Goal: Task Accomplishment & Management: Complete application form

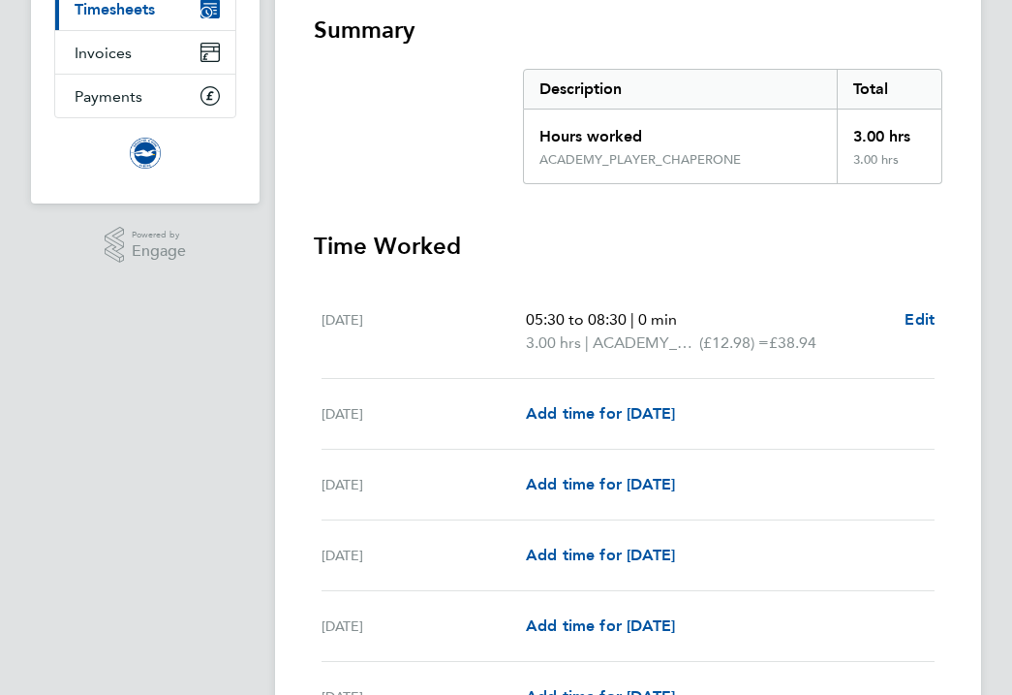
scroll to position [294, 0]
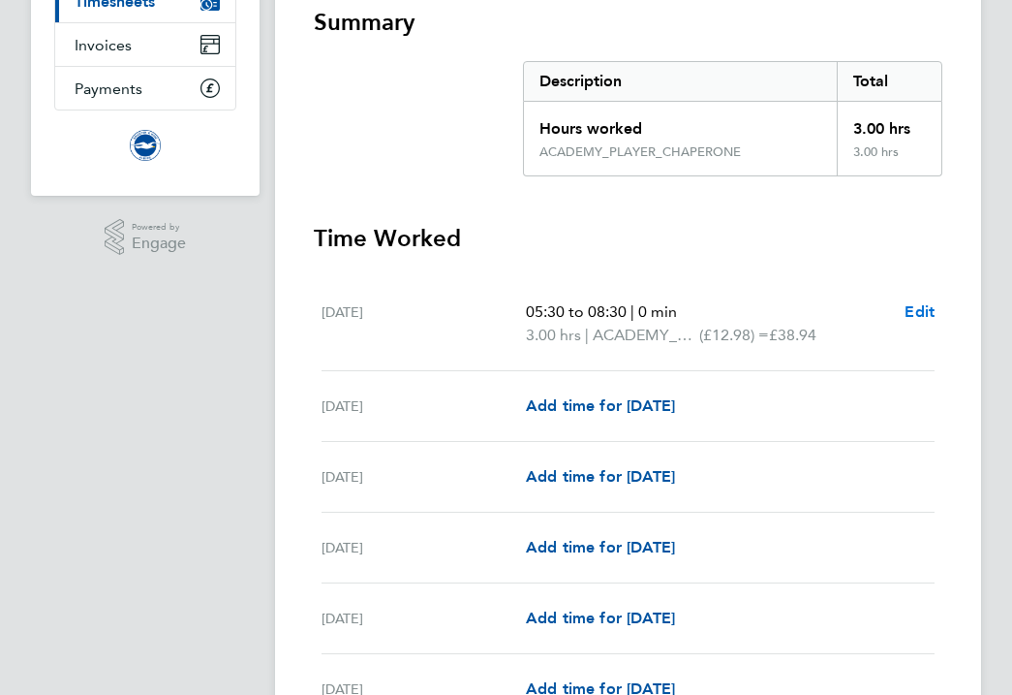
click at [927, 309] on span "Edit" at bounding box center [920, 311] width 30 height 18
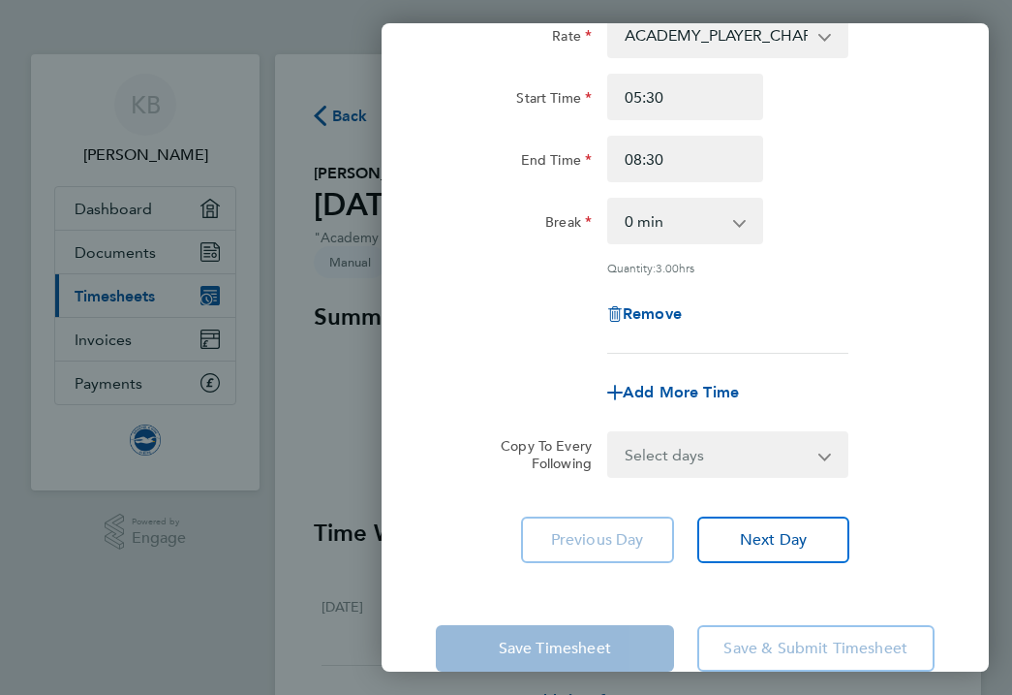
scroll to position [180, 0]
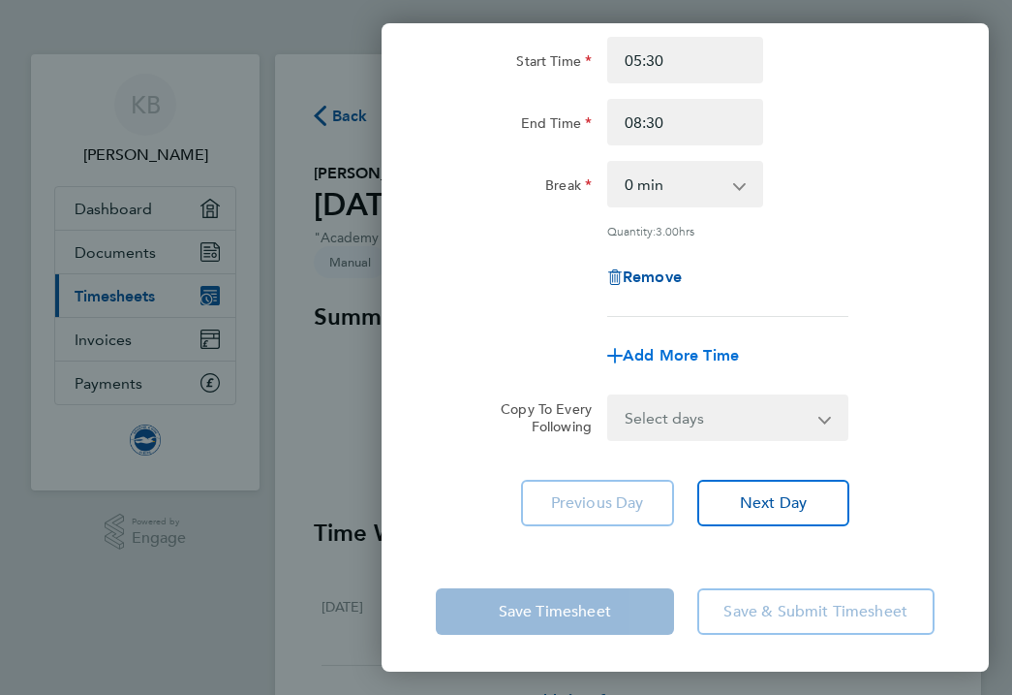
click at [673, 352] on span "Add More Time" at bounding box center [681, 355] width 116 height 18
select select "null"
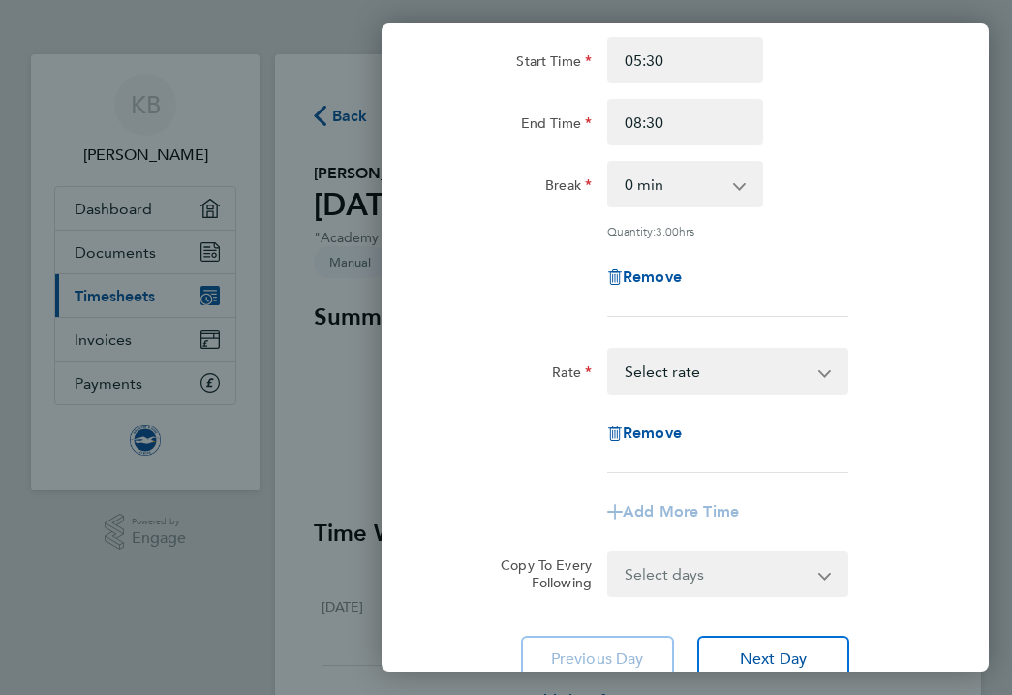
click at [673, 352] on select "ACADEMY_PLAYER_CHAPERONE - 12.98 Select rate" at bounding box center [716, 371] width 215 height 43
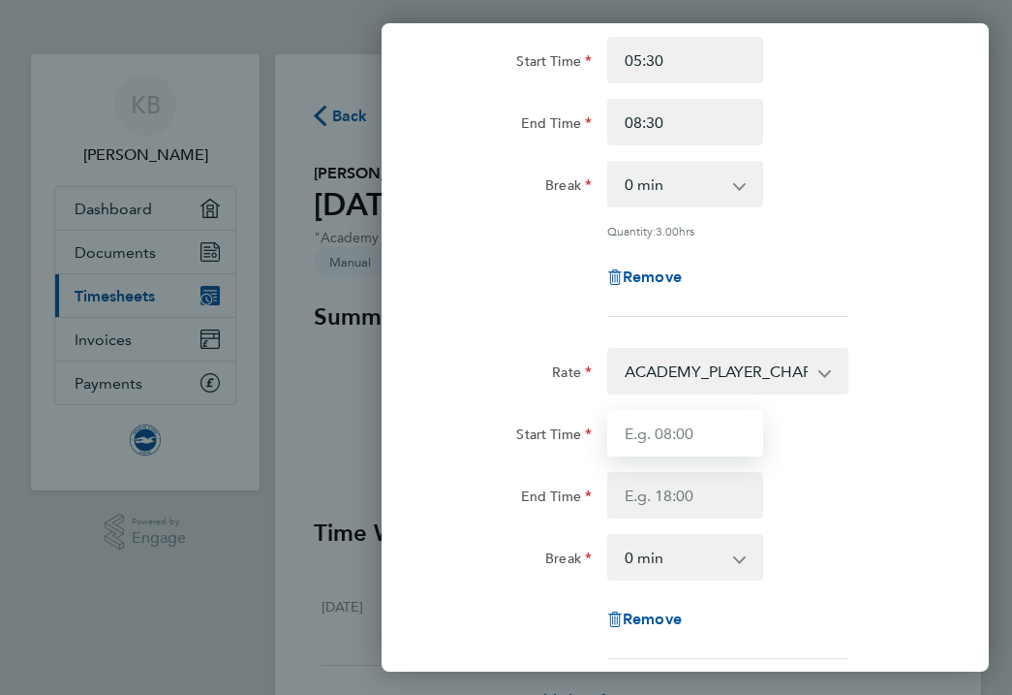
click at [666, 439] on input "Start Time" at bounding box center [685, 433] width 156 height 46
type input "16:30"
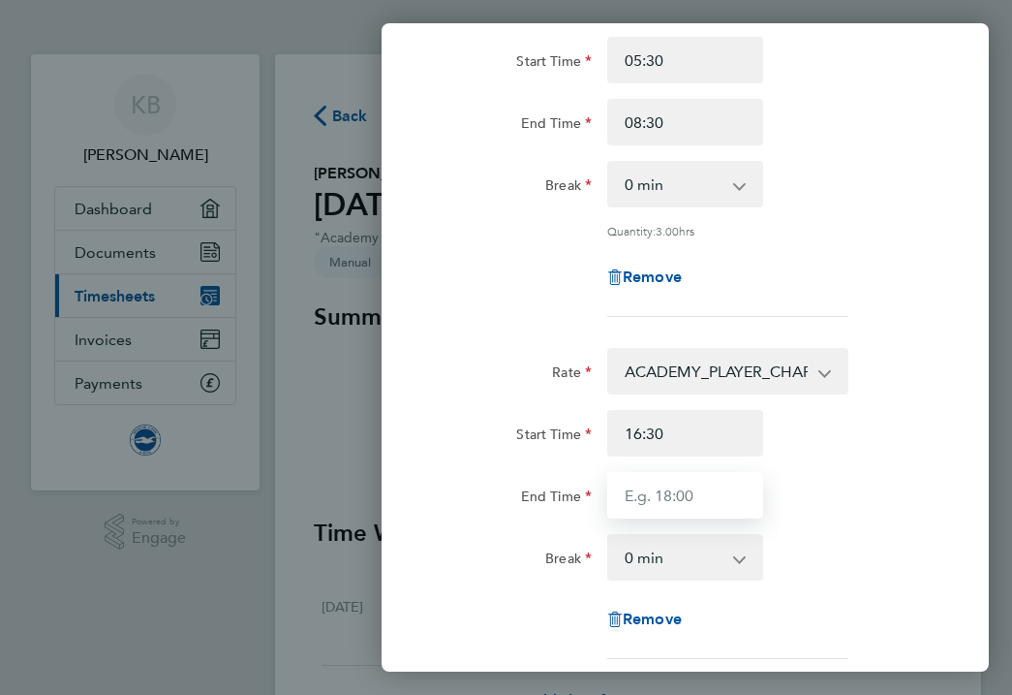
click at [704, 489] on input "End Time" at bounding box center [685, 495] width 156 height 46
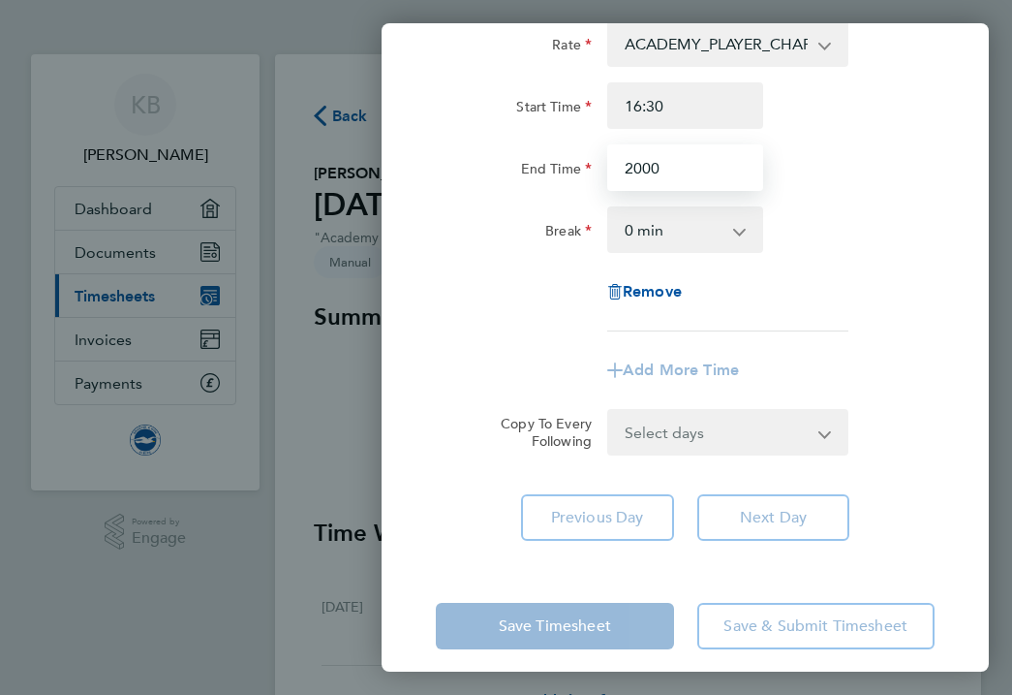
scroll to position [522, 0]
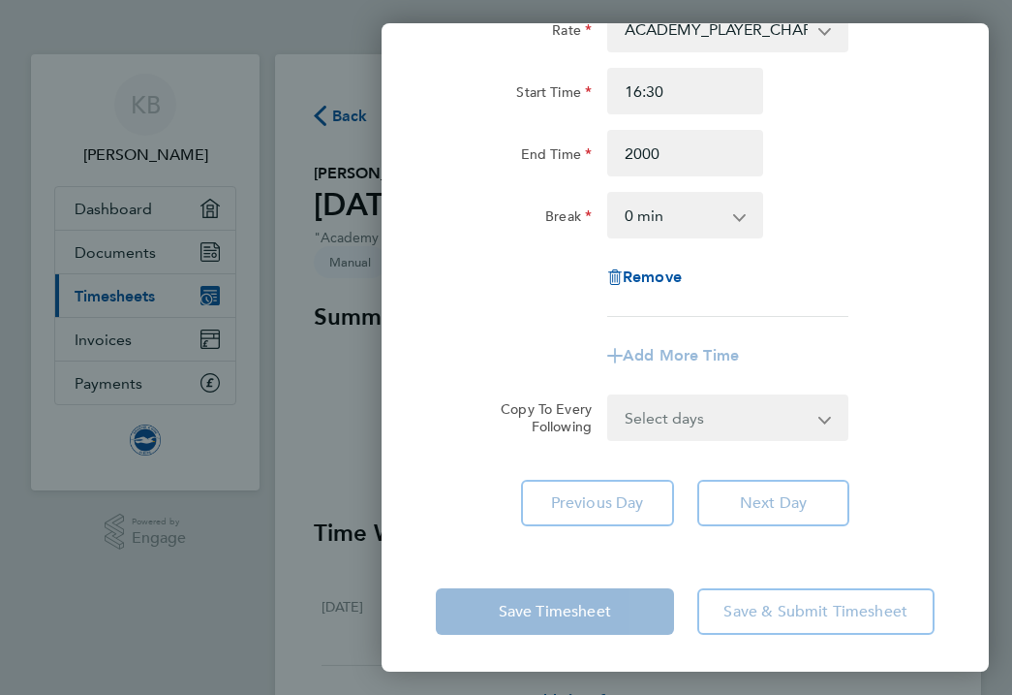
type input "20:00"
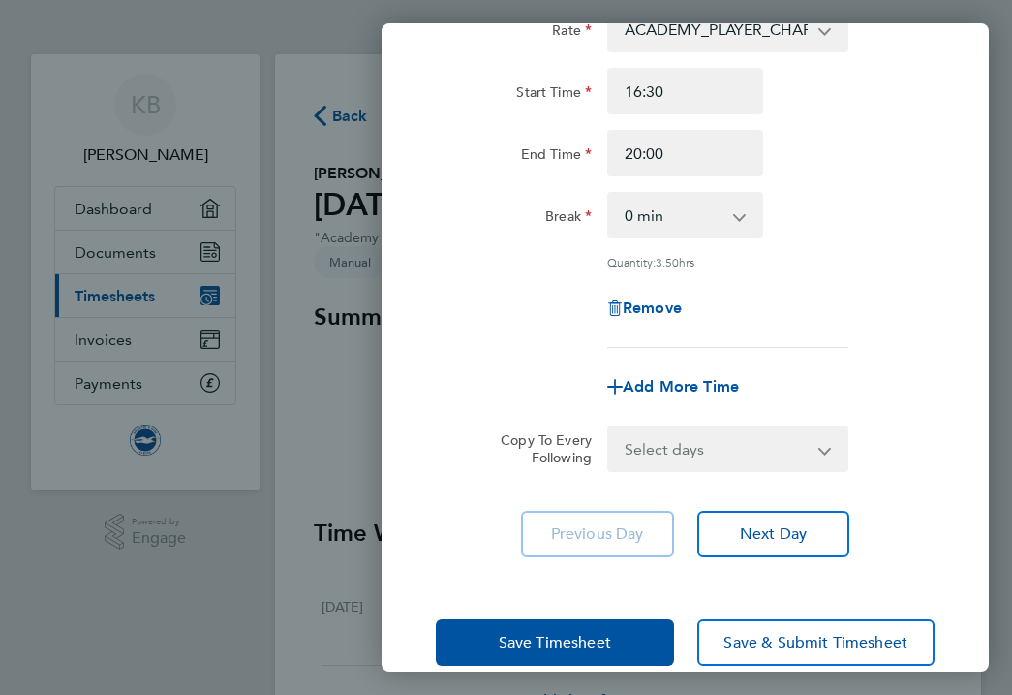
click at [588, 614] on div "Save Timesheet Save & Submit Timesheet" at bounding box center [685, 642] width 607 height 124
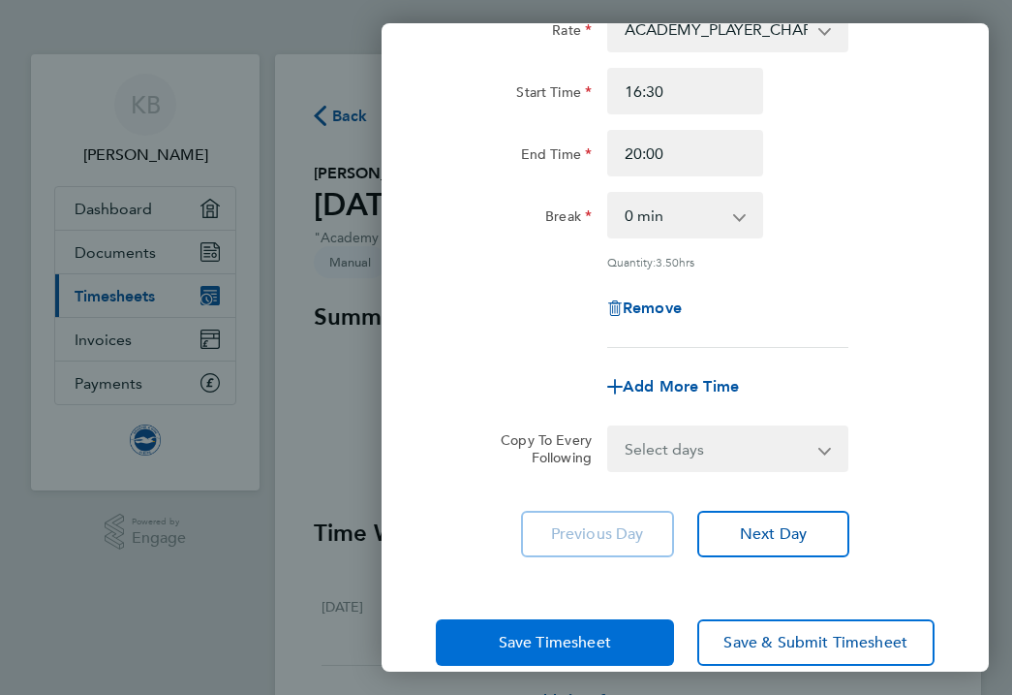
click at [579, 641] on span "Save Timesheet" at bounding box center [555, 642] width 112 height 19
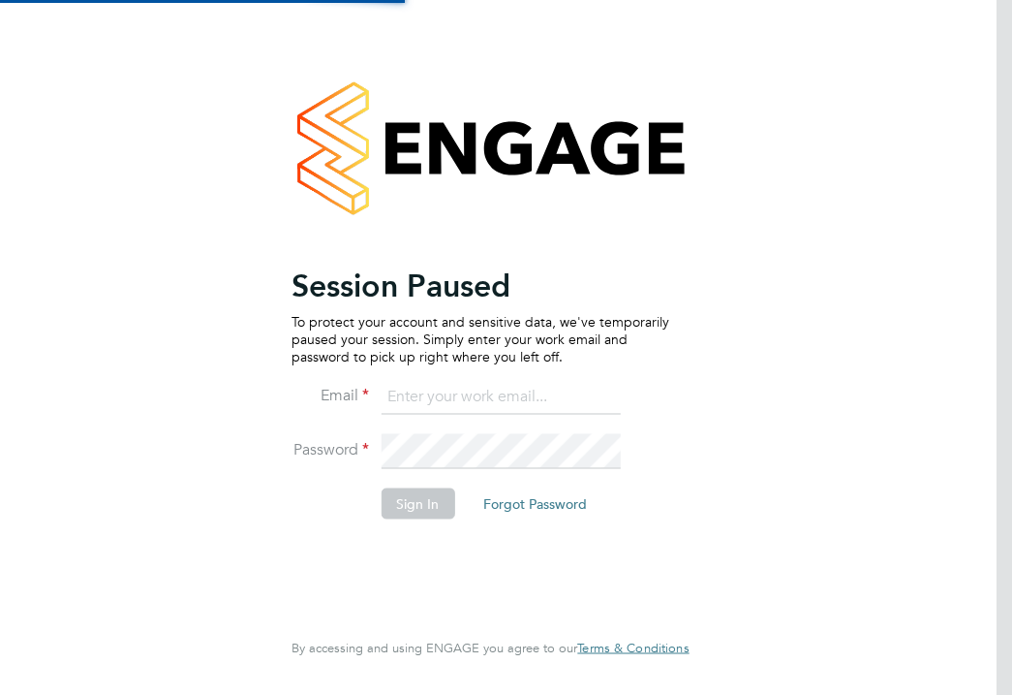
type input "trina001@hotmail.co.uk"
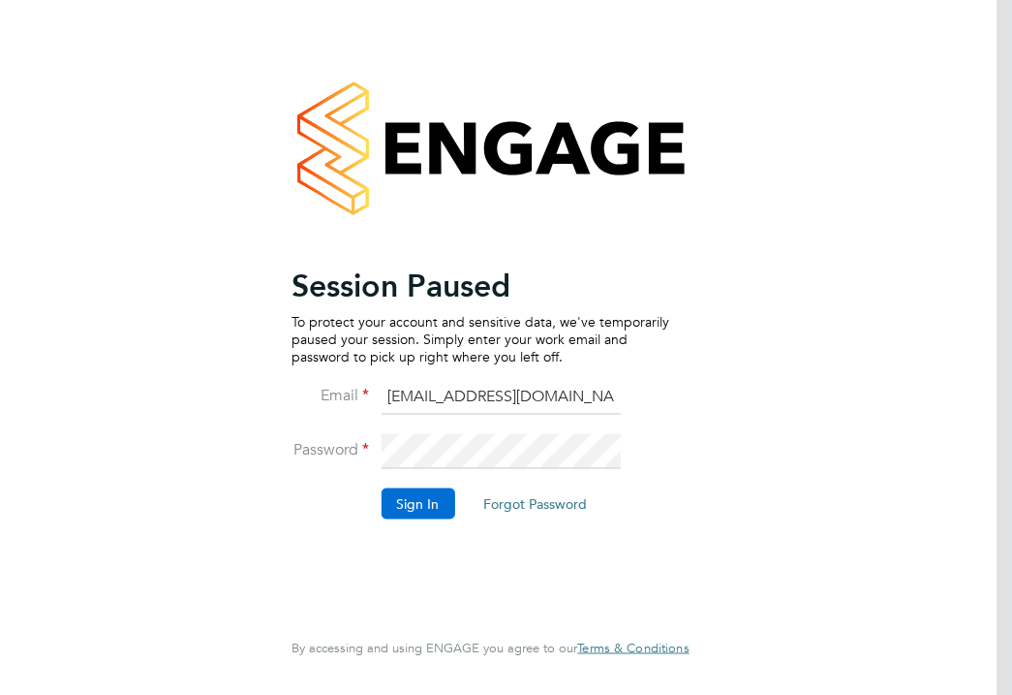
click at [416, 497] on button "Sign In" at bounding box center [418, 502] width 74 height 31
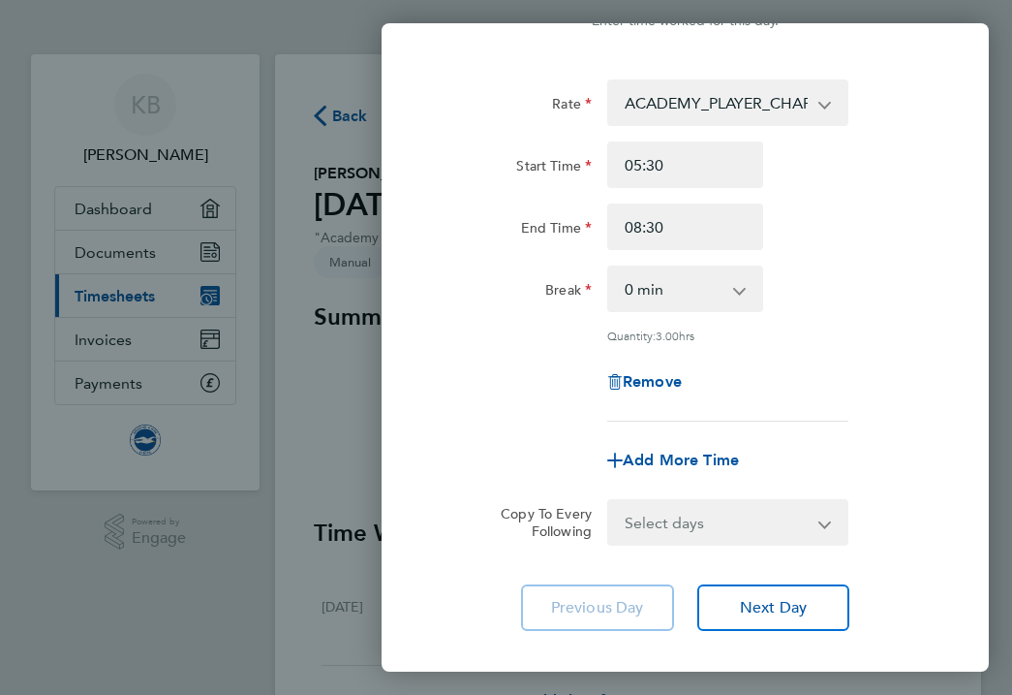
scroll to position [78, 0]
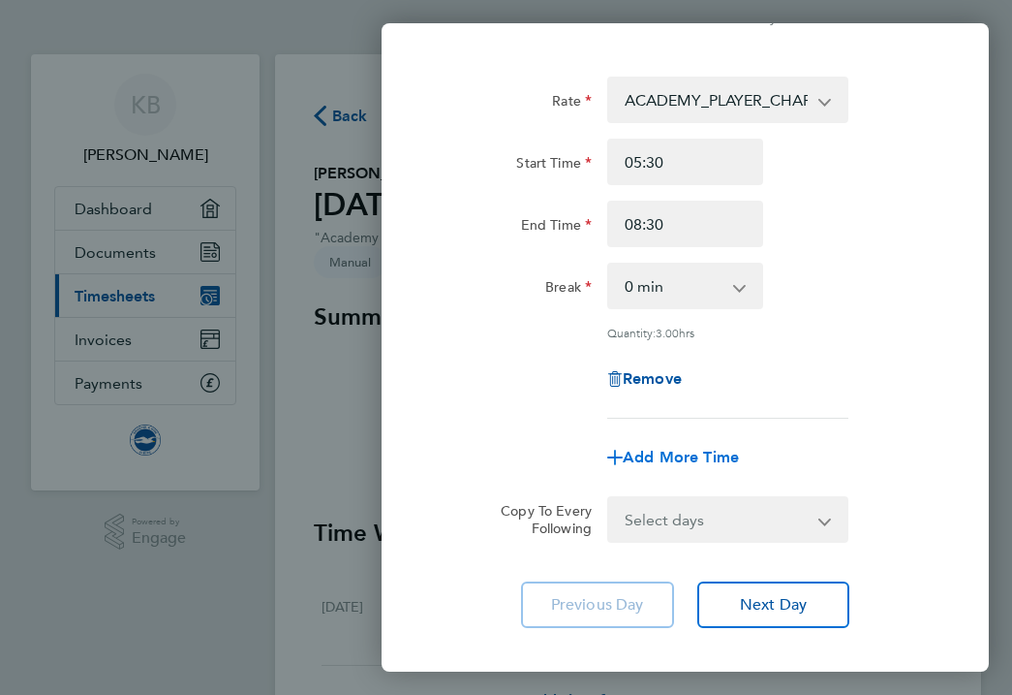
click at [635, 449] on span "Add More Time" at bounding box center [681, 457] width 116 height 18
select select "null"
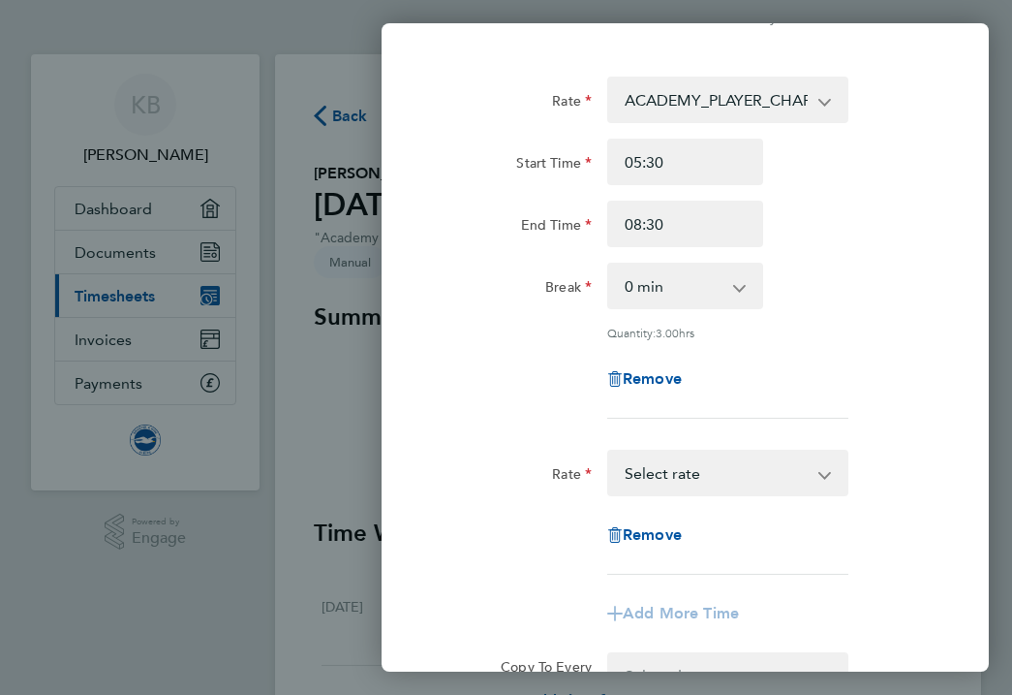
click at [641, 464] on select "ACADEMY_PLAYER_CHAPERONE - 12.98 Select rate" at bounding box center [716, 472] width 215 height 43
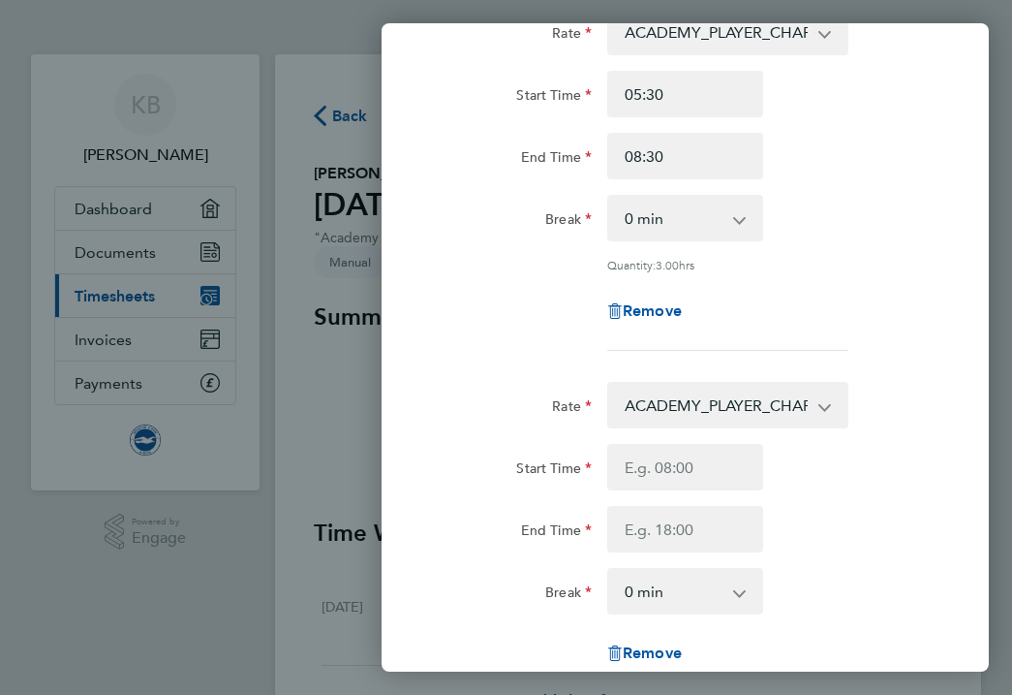
scroll to position [178, 0]
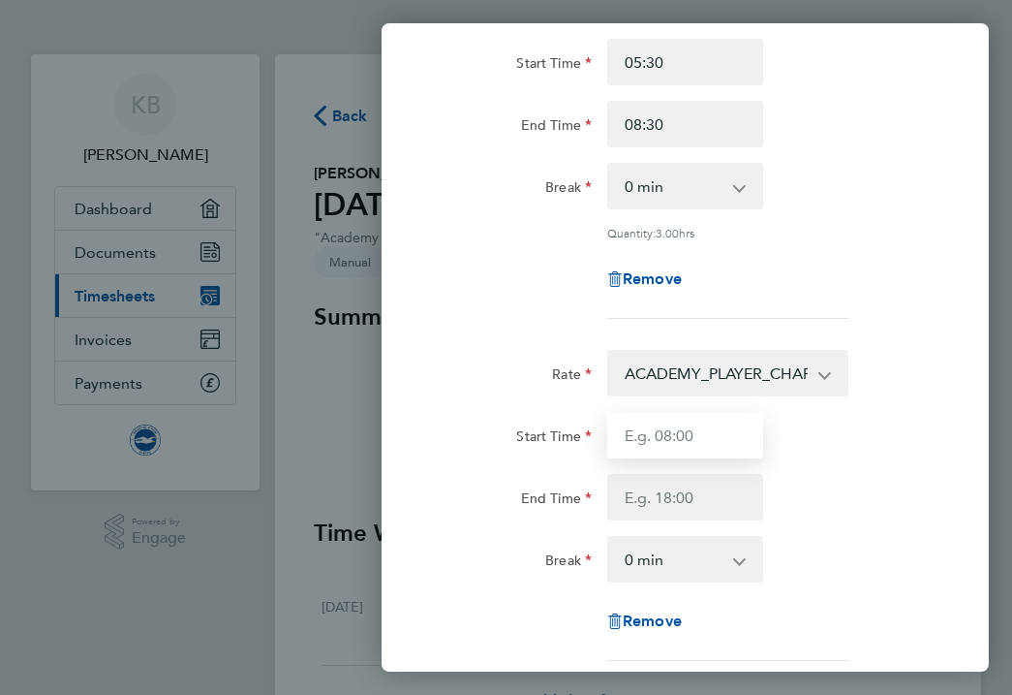
click at [650, 435] on input "Start Time" at bounding box center [685, 435] width 156 height 46
type input "16:30"
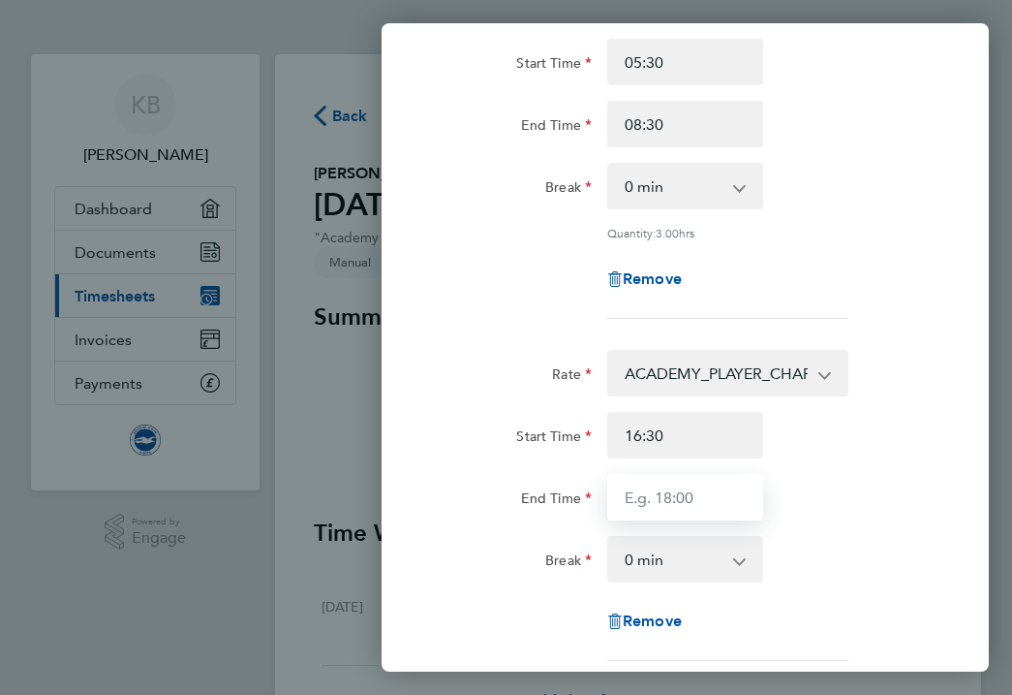
click at [701, 498] on input "End Time" at bounding box center [685, 497] width 156 height 46
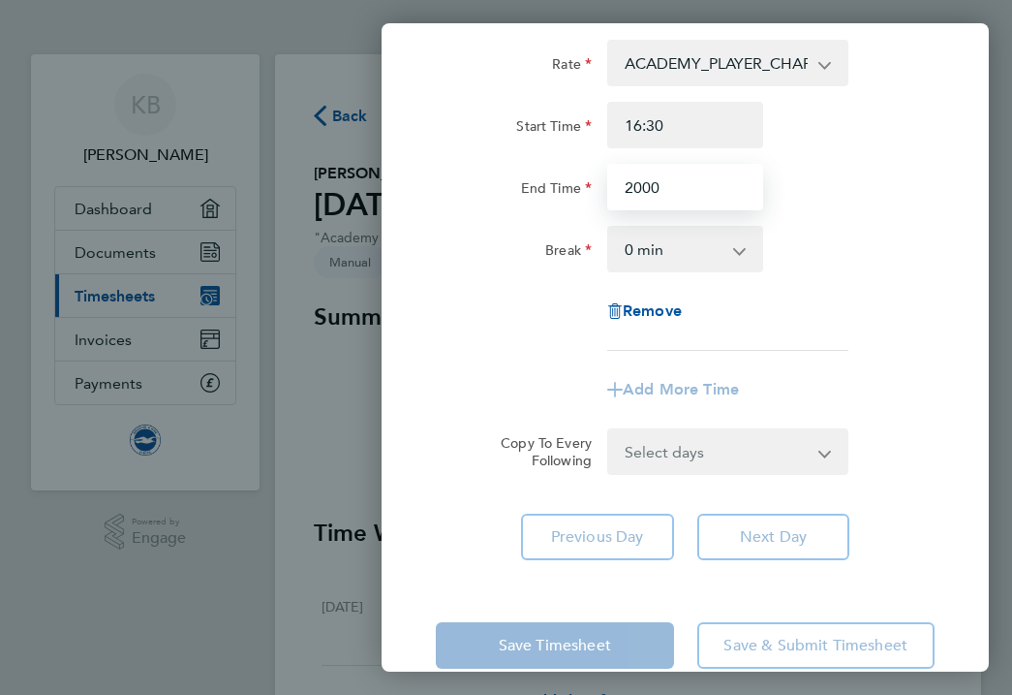
scroll to position [516, 0]
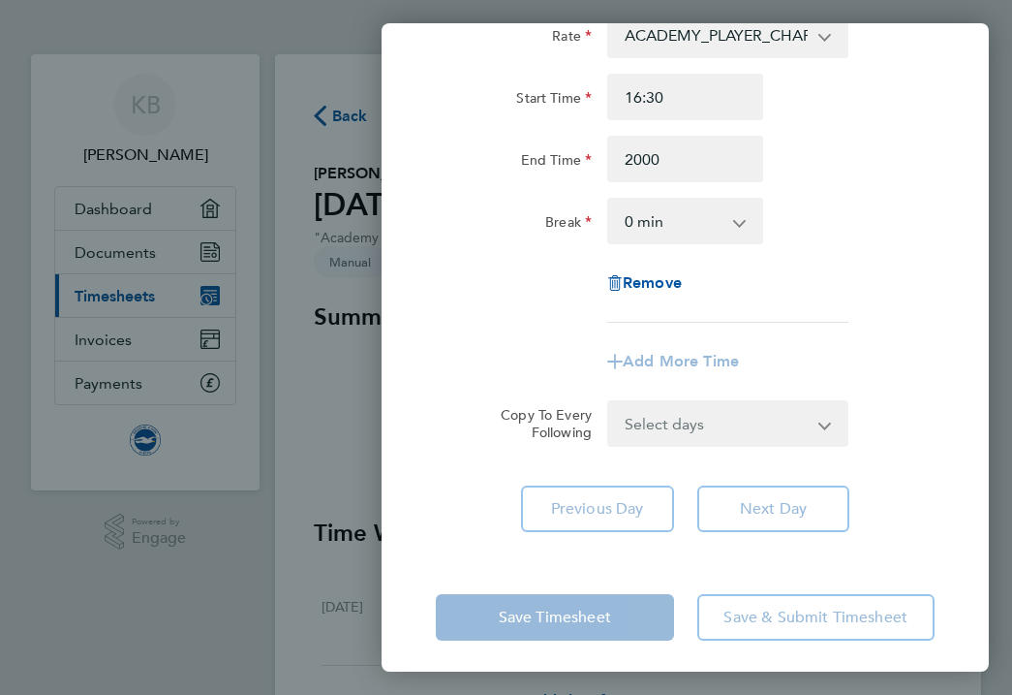
type input "20:00"
click at [570, 612] on div "Save Timesheet Save & Submit Timesheet" at bounding box center [685, 617] width 607 height 124
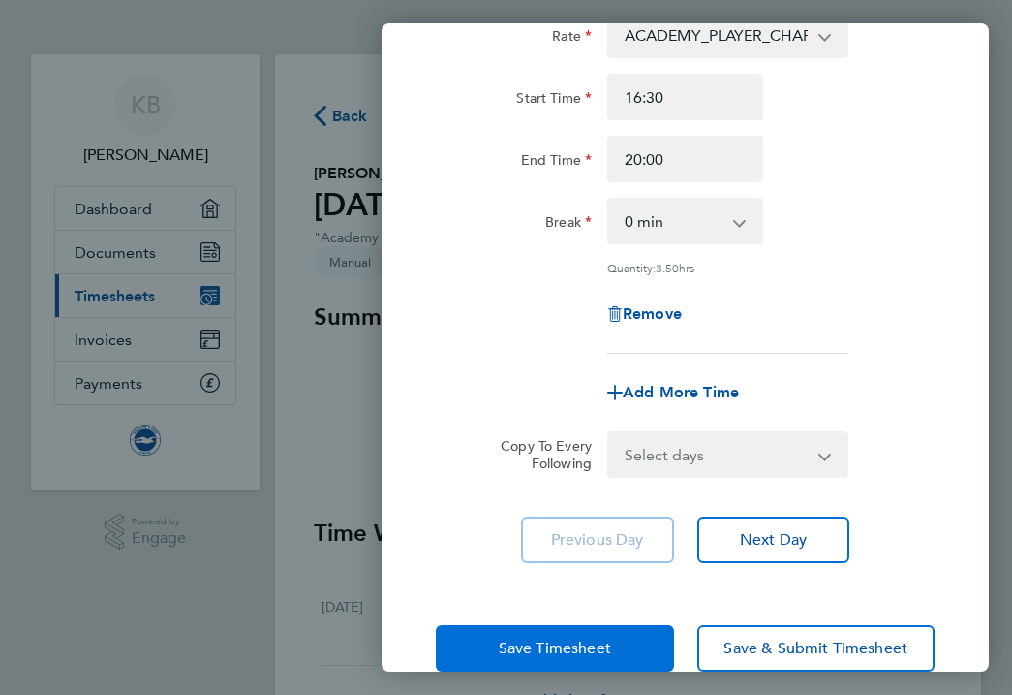
click at [568, 638] on span "Save Timesheet" at bounding box center [555, 647] width 112 height 19
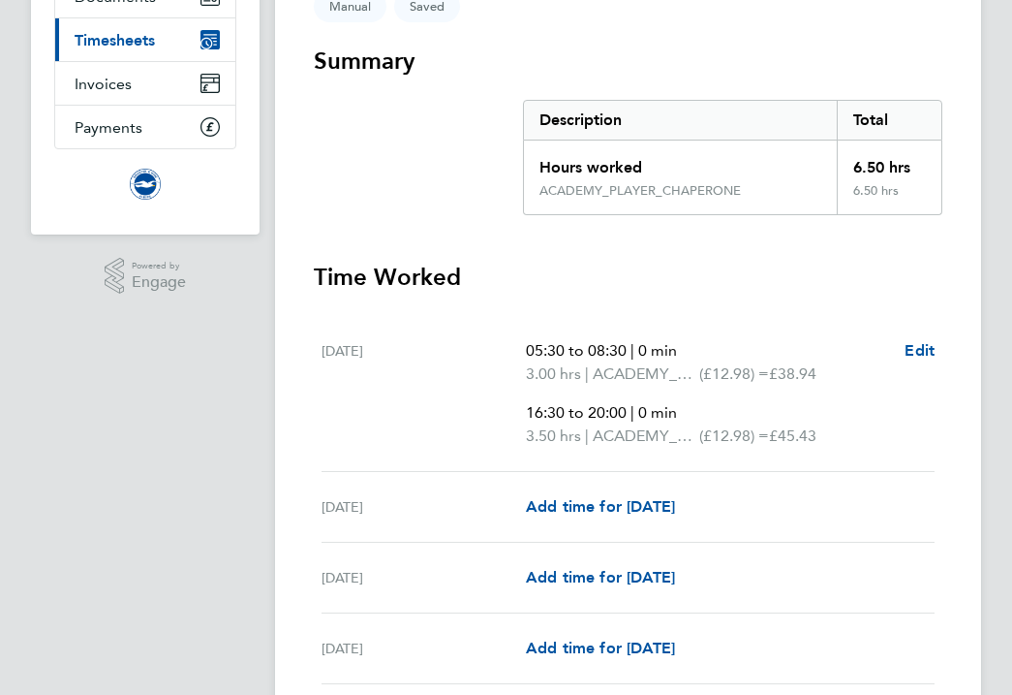
scroll to position [257, 0]
click at [582, 579] on span "Add time for [DATE]" at bounding box center [600, 576] width 149 height 18
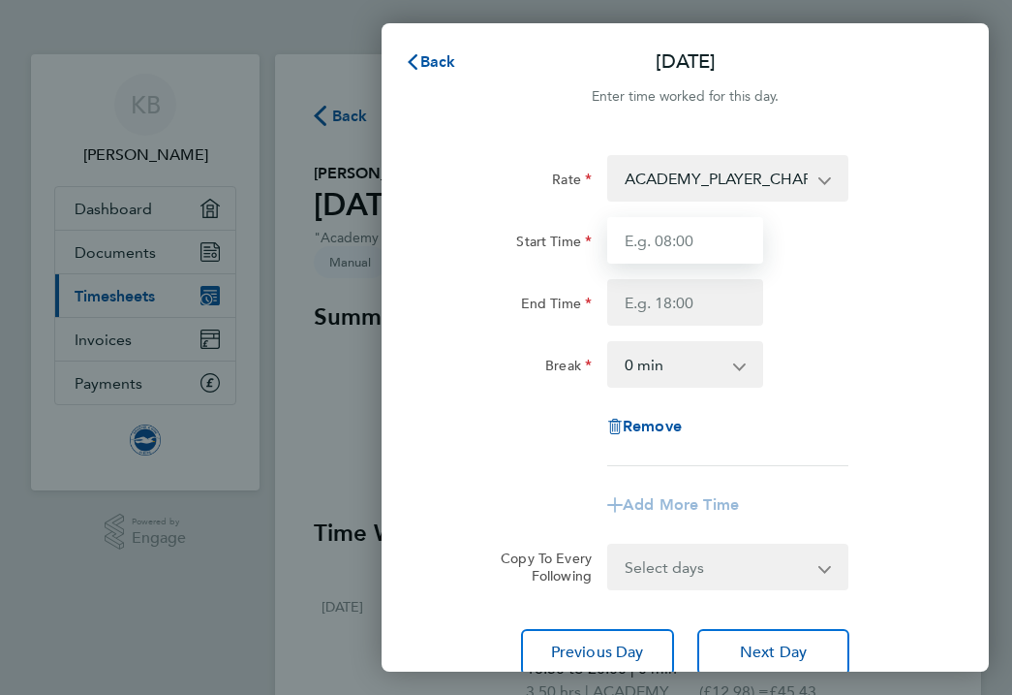
click at [674, 241] on input "Start Time" at bounding box center [685, 240] width 156 height 46
type input "05:30"
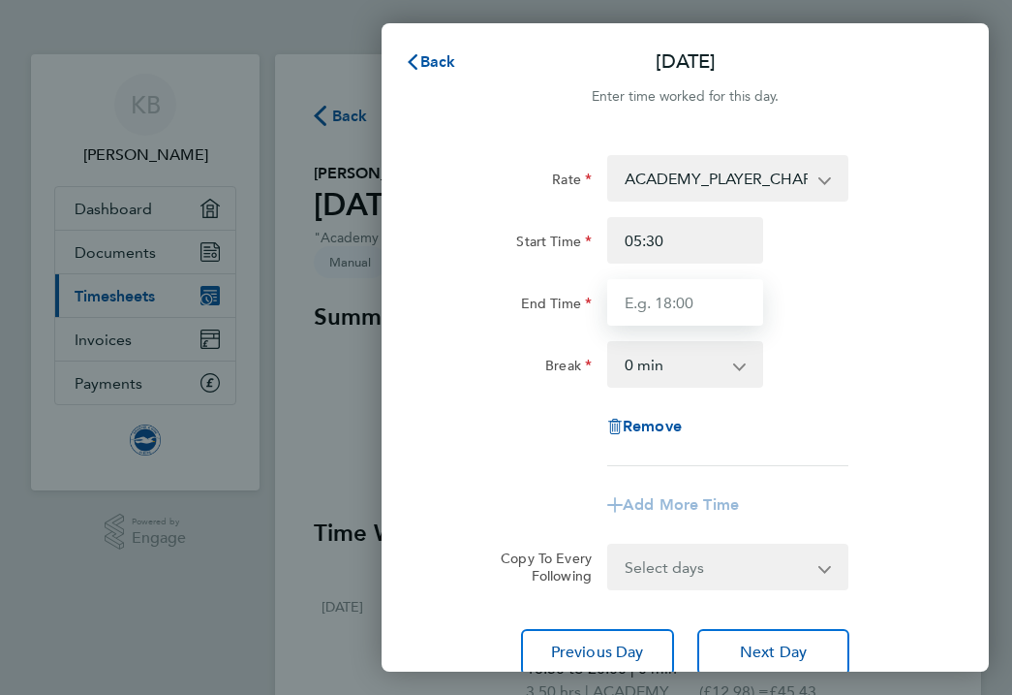
click at [663, 306] on input "End Time" at bounding box center [685, 302] width 156 height 46
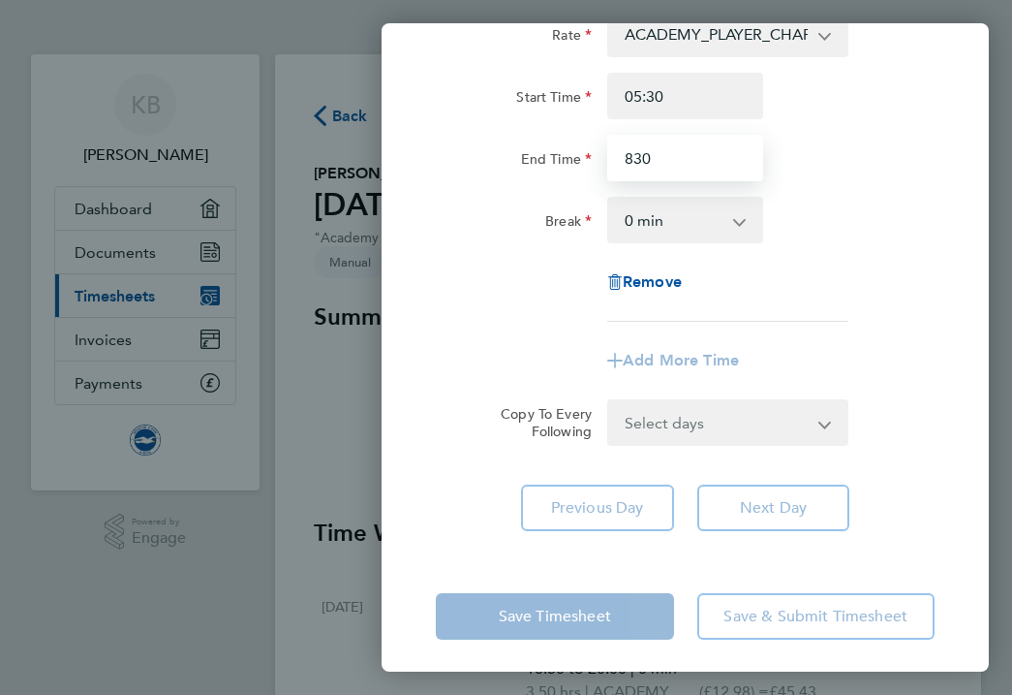
scroll to position [151, 0]
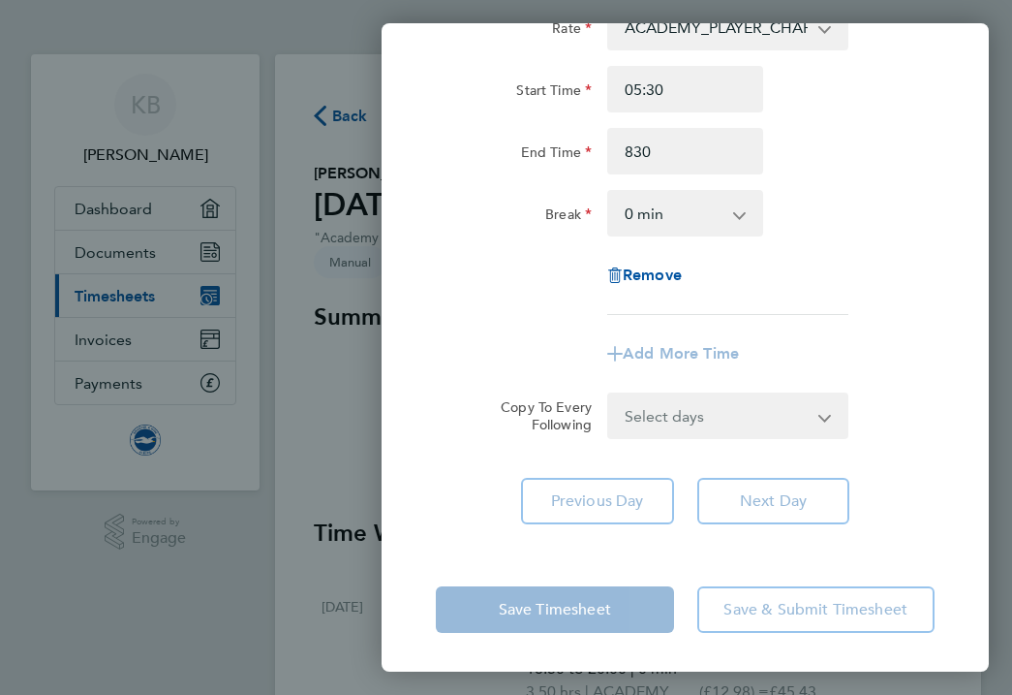
type input "08:30"
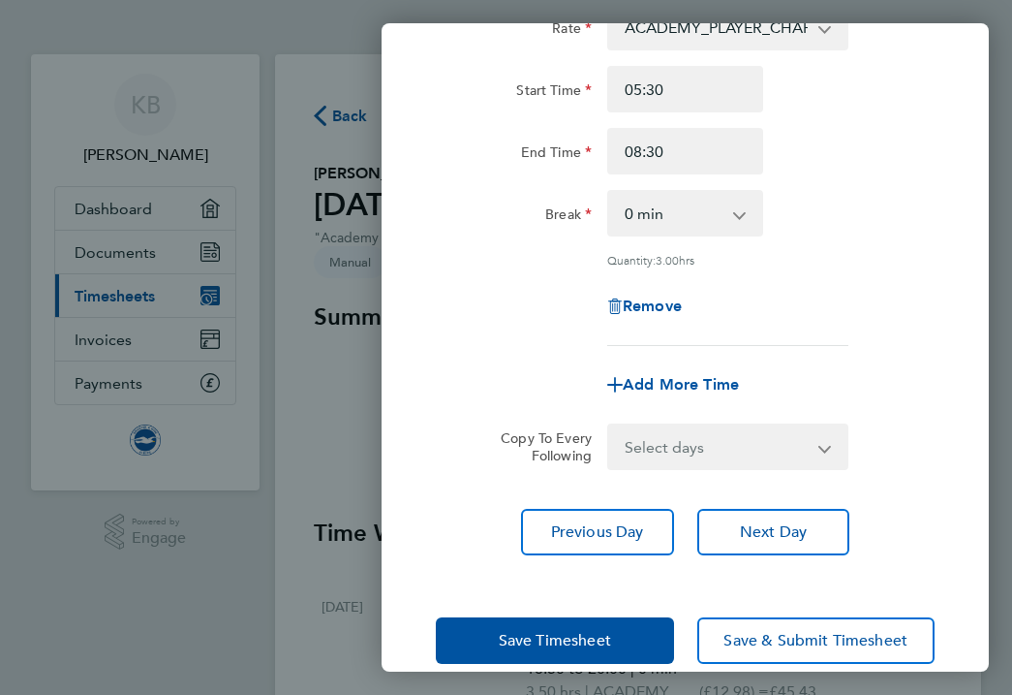
click at [668, 351] on app-timesheet-line-form-group "Rate ACADEMY_PLAYER_CHAPERONE - 12.98 Start Time 05:30 End Time 08:30 Break 0 m…" at bounding box center [685, 206] width 499 height 404
click at [660, 383] on span "Add More Time" at bounding box center [681, 384] width 116 height 18
select select "null"
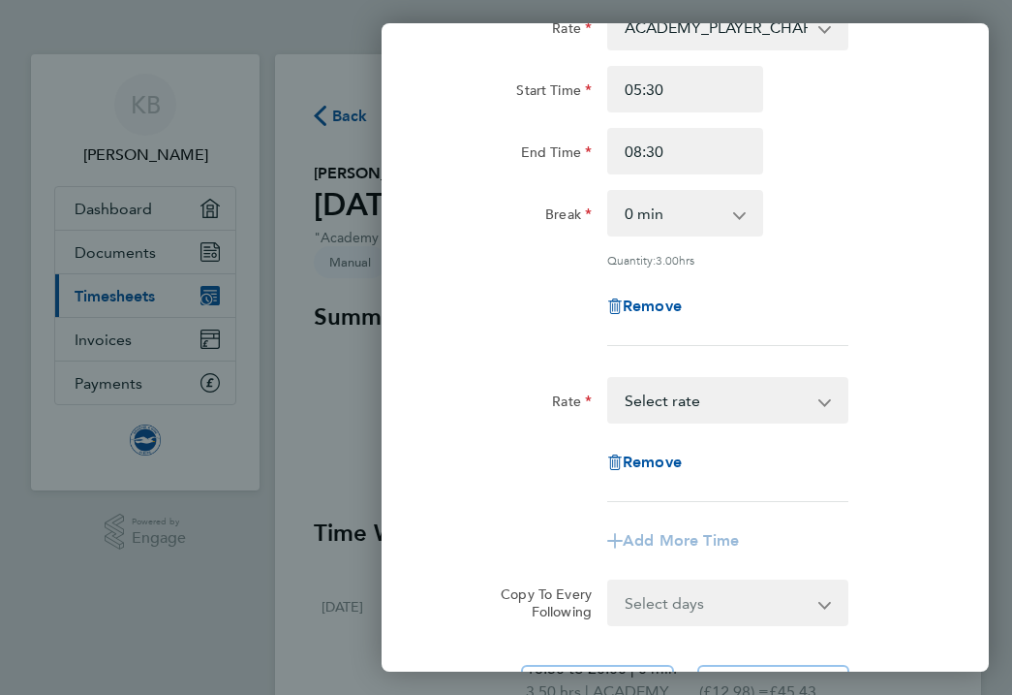
click at [659, 398] on select "ACADEMY_PLAYER_CHAPERONE - 12.98 Select rate" at bounding box center [716, 400] width 215 height 43
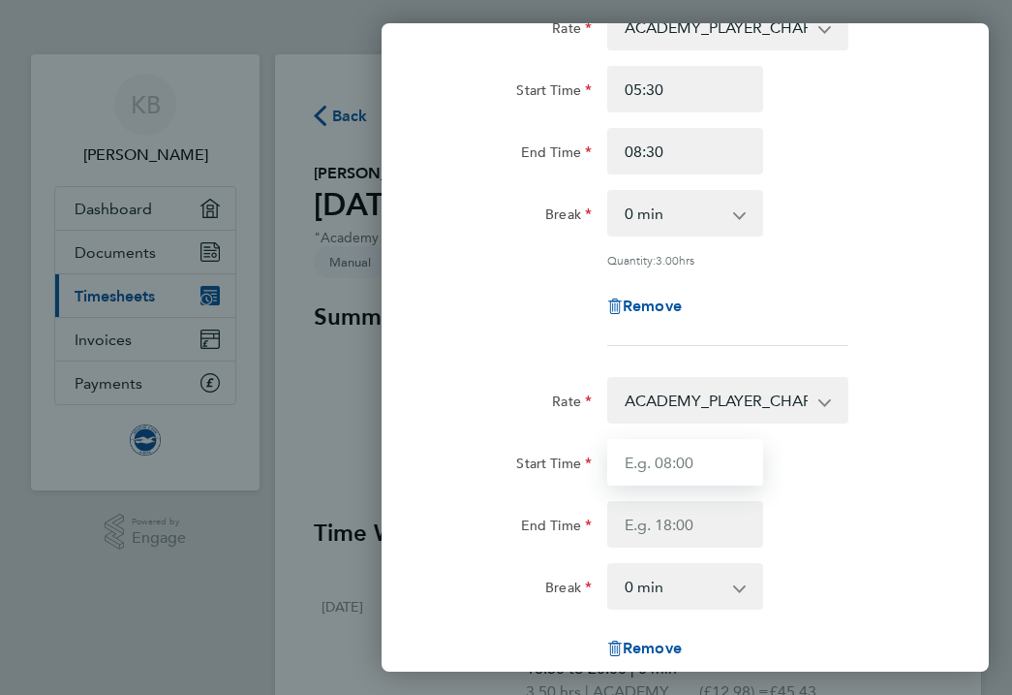
click at [652, 474] on input "Start Time" at bounding box center [685, 462] width 156 height 46
type input "16:30"
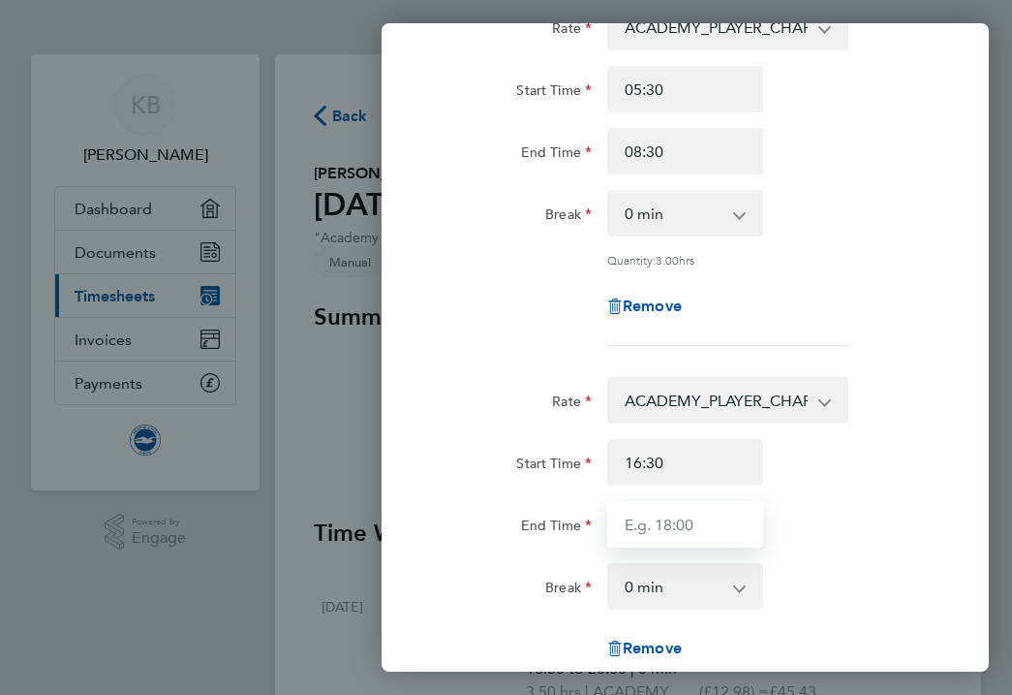
click at [664, 520] on input "End Time" at bounding box center [685, 524] width 156 height 46
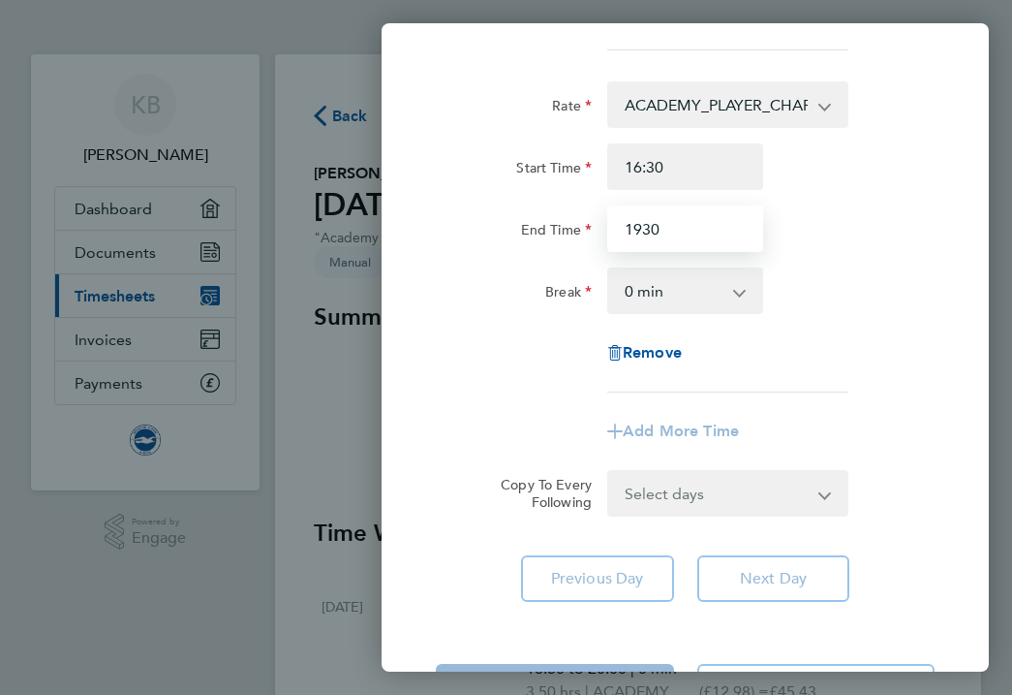
scroll to position [522, 0]
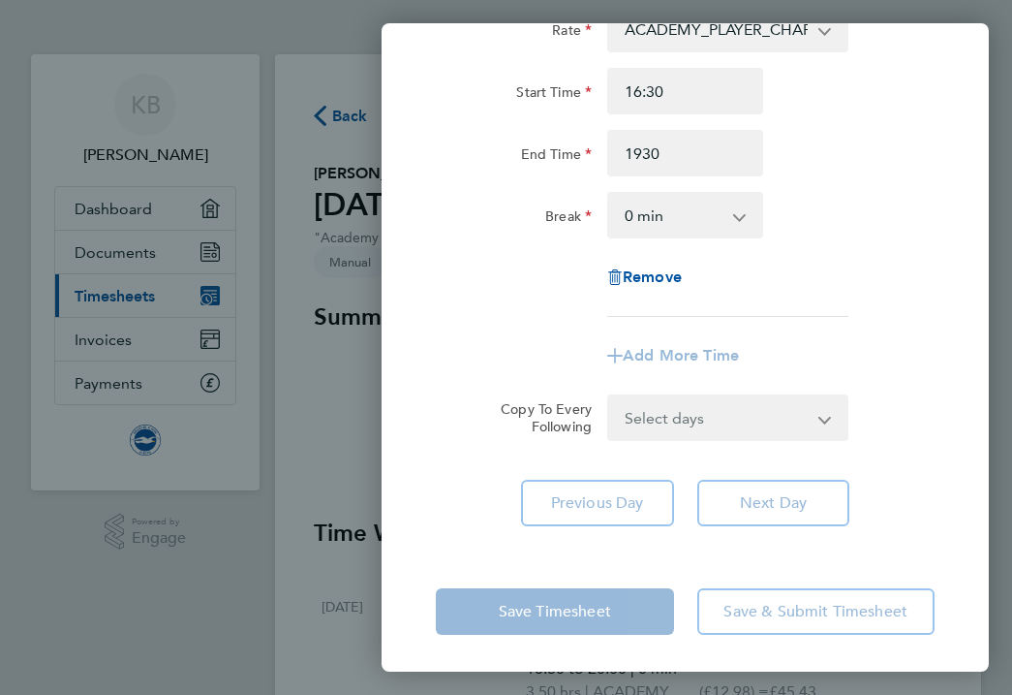
type input "19:30"
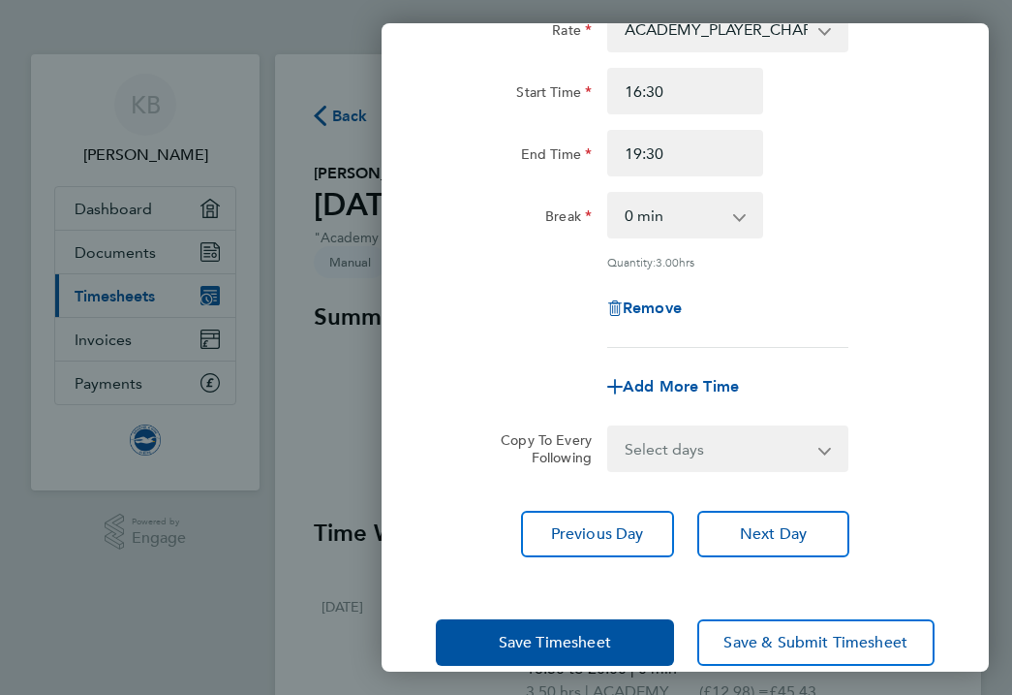
click at [543, 602] on div "Save Timesheet Save & Submit Timesheet" at bounding box center [685, 642] width 607 height 124
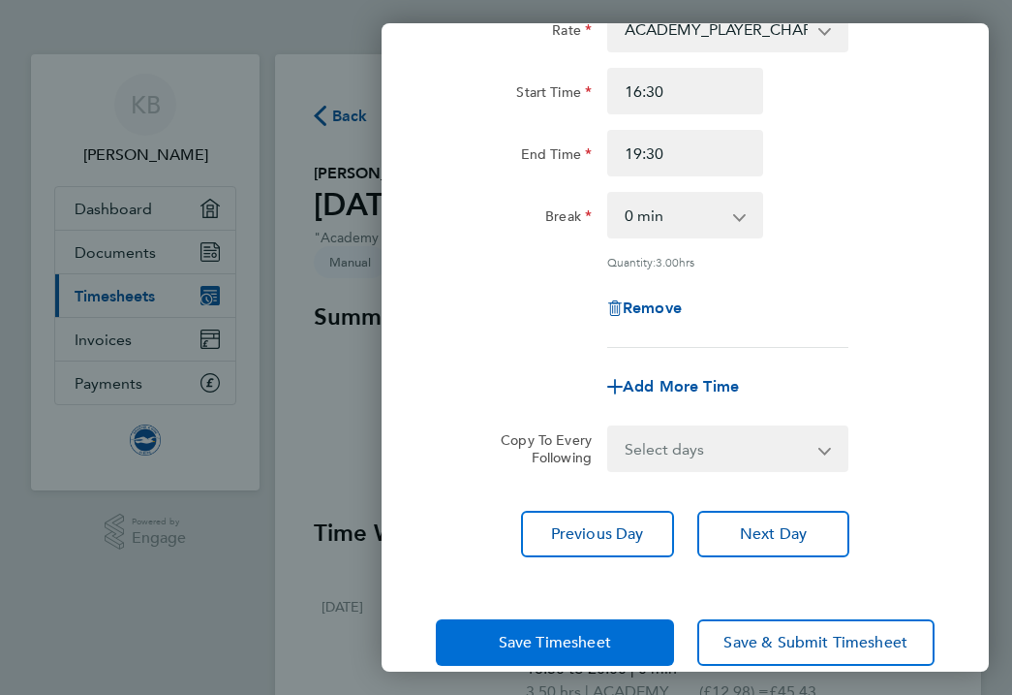
click at [547, 641] on span "Save Timesheet" at bounding box center [555, 642] width 112 height 19
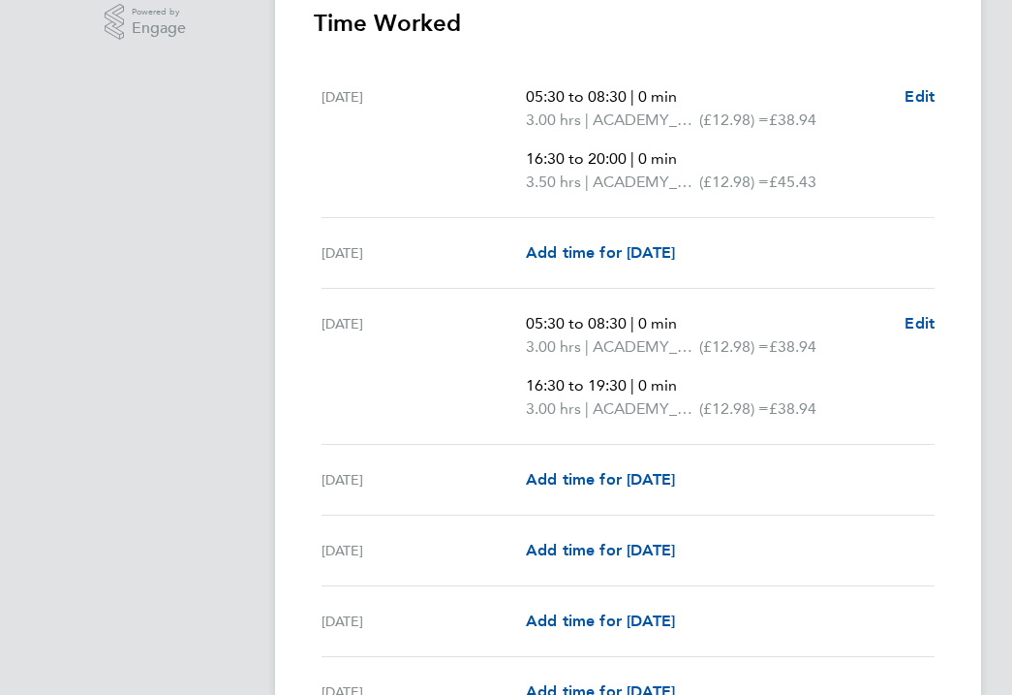
scroll to position [508, 0]
